Goal: Consume media (video, audio)

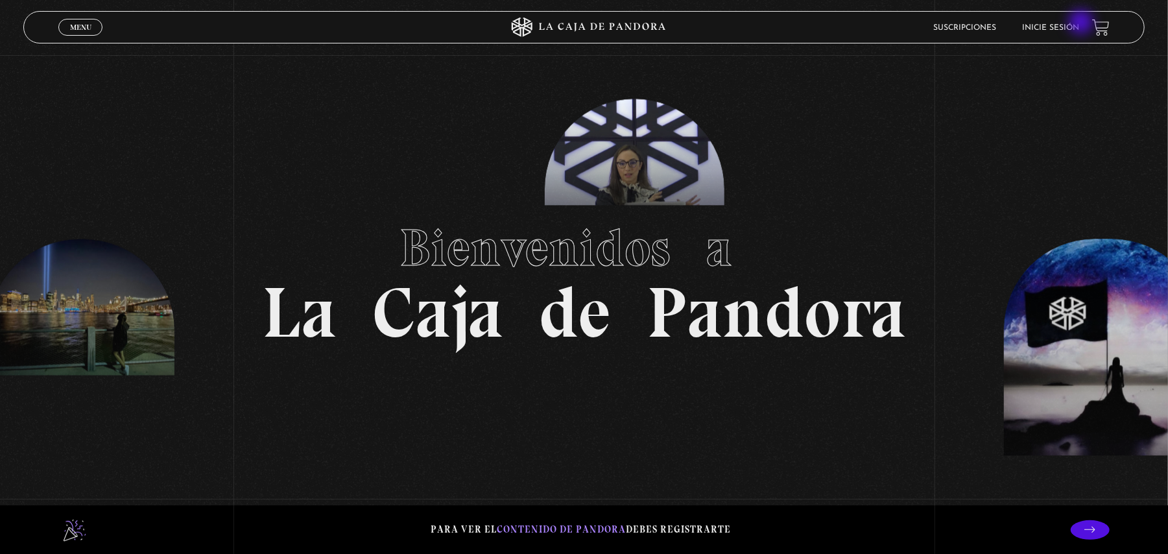
click at [1079, 24] on link "Inicie sesión" at bounding box center [1050, 28] width 57 height 8
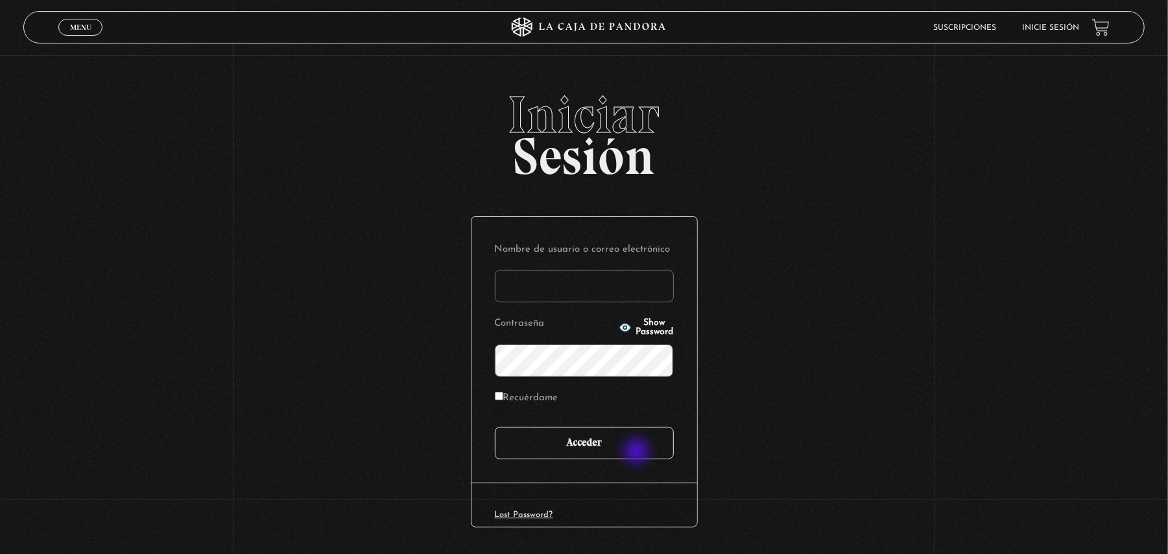
type input "[EMAIL_ADDRESS][DOMAIN_NAME]"
click at [638, 453] on input "Acceder" at bounding box center [584, 443] width 179 height 32
